Goal: Information Seeking & Learning: Stay updated

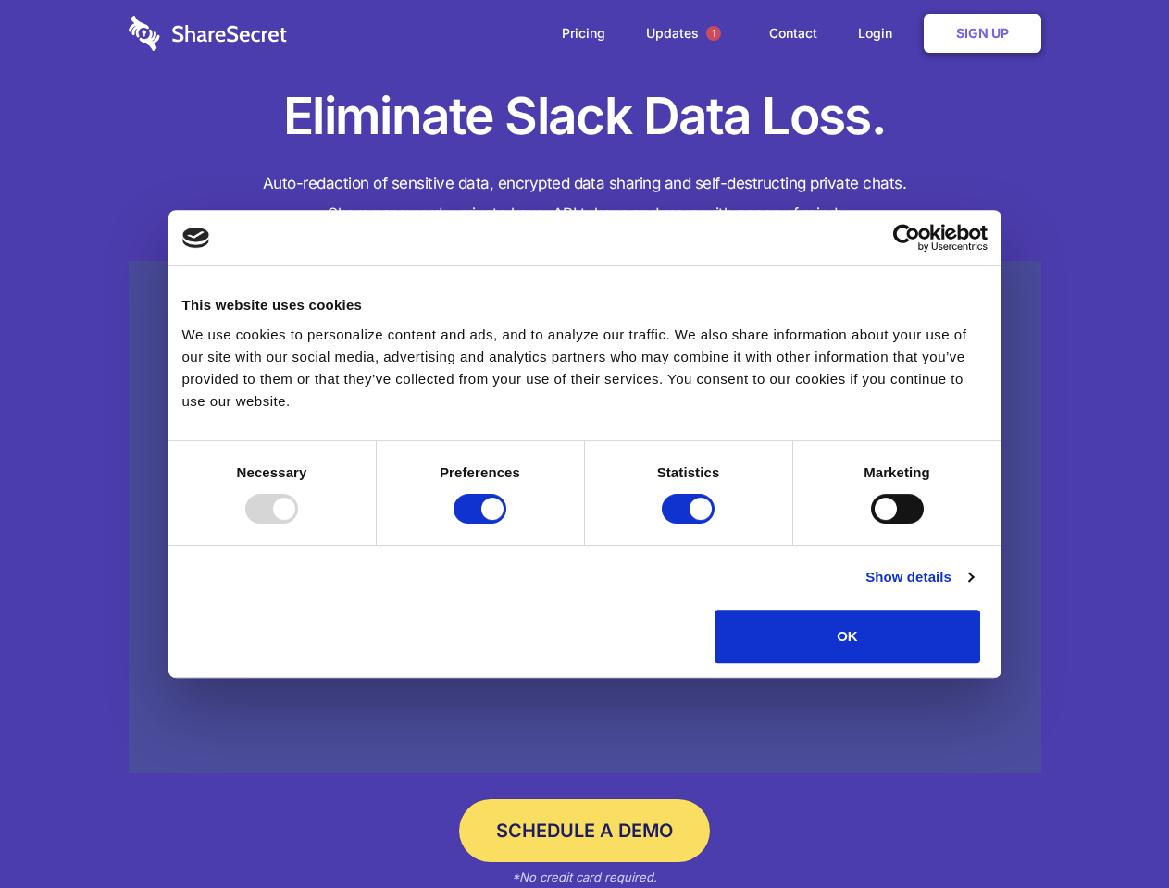
click at [298, 524] on div at bounding box center [271, 509] width 53 height 30
click at [506, 524] on input "Preferences" at bounding box center [479, 509] width 53 height 30
checkbox input "false"
click at [690, 524] on input "Statistics" at bounding box center [688, 509] width 53 height 30
checkbox input "false"
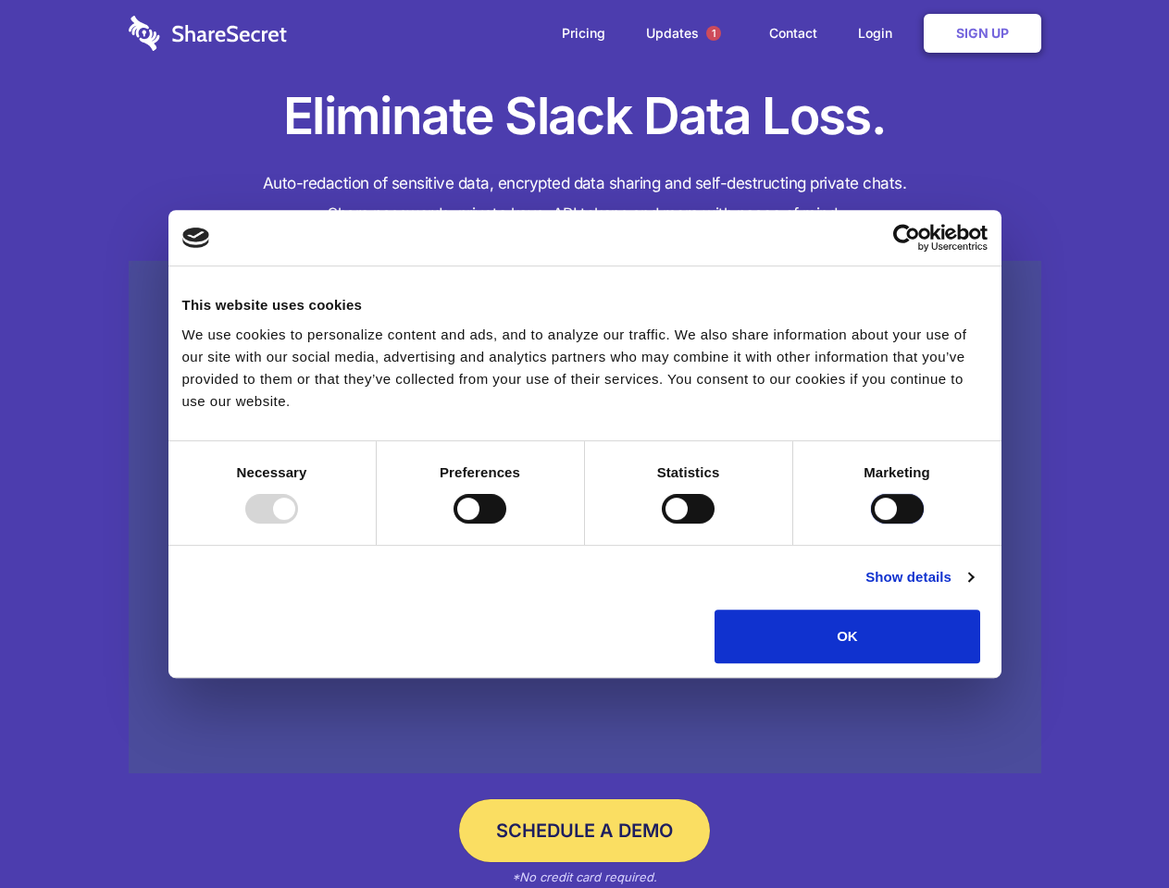
click at [871, 524] on input "Marketing" at bounding box center [897, 509] width 53 height 30
checkbox input "true"
click at [972, 588] on link "Show details" at bounding box center [918, 577] width 107 height 22
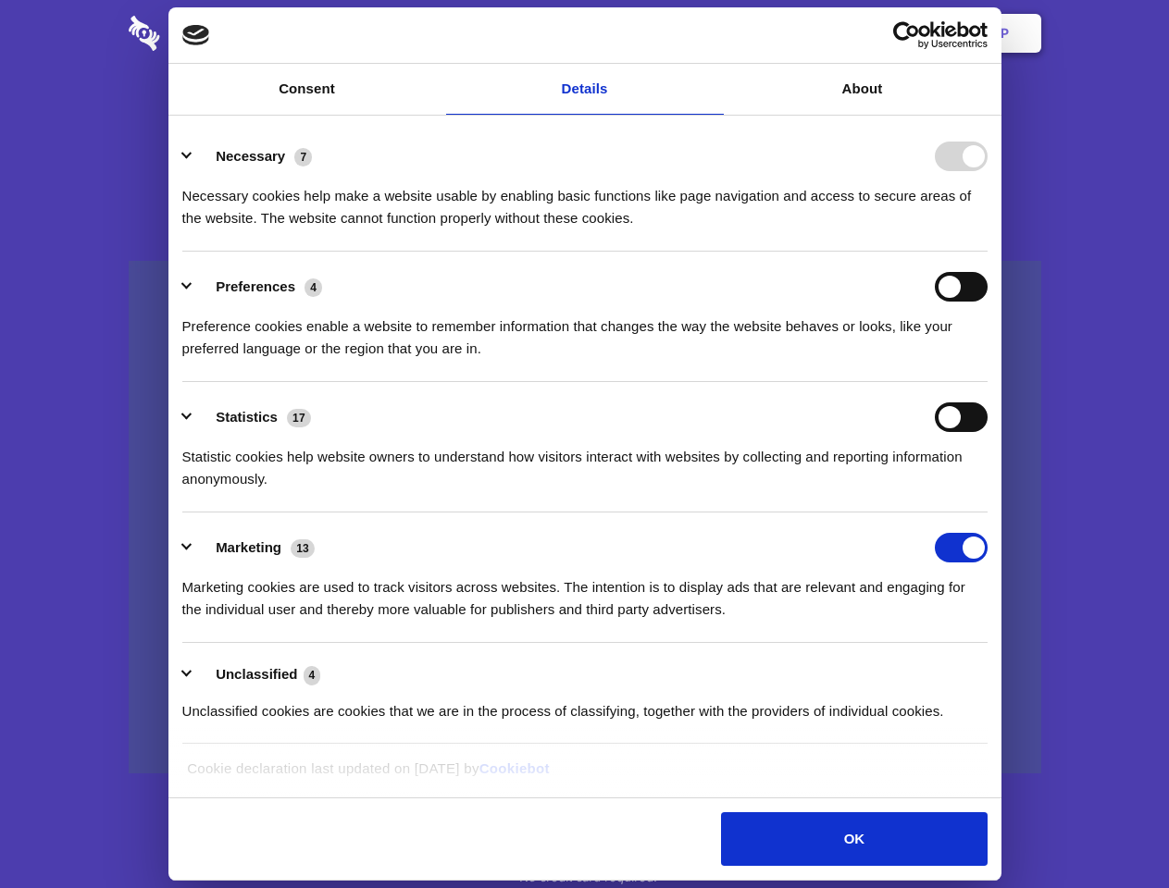
click at [987, 252] on li "Necessary 7 Necessary cookies help make a website usable by enabling basic func…" at bounding box center [584, 186] width 805 height 130
click at [712, 33] on span "1" at bounding box center [713, 33] width 15 height 15
